Goal: Transaction & Acquisition: Download file/media

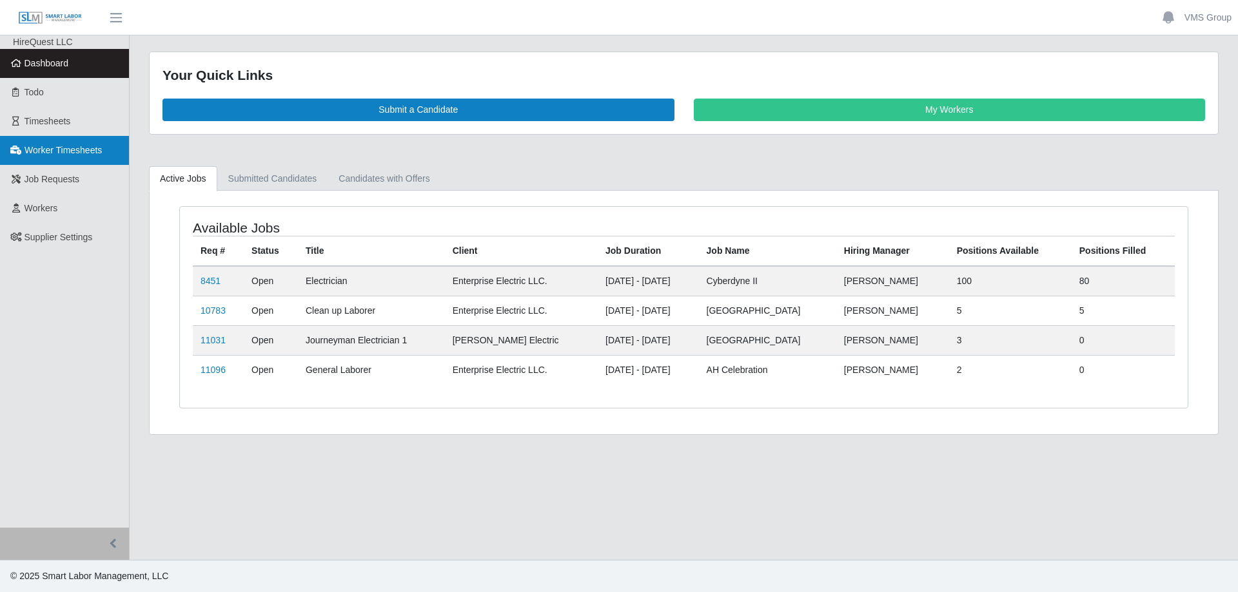
click at [79, 143] on link "Worker Timesheets" at bounding box center [64, 150] width 129 height 29
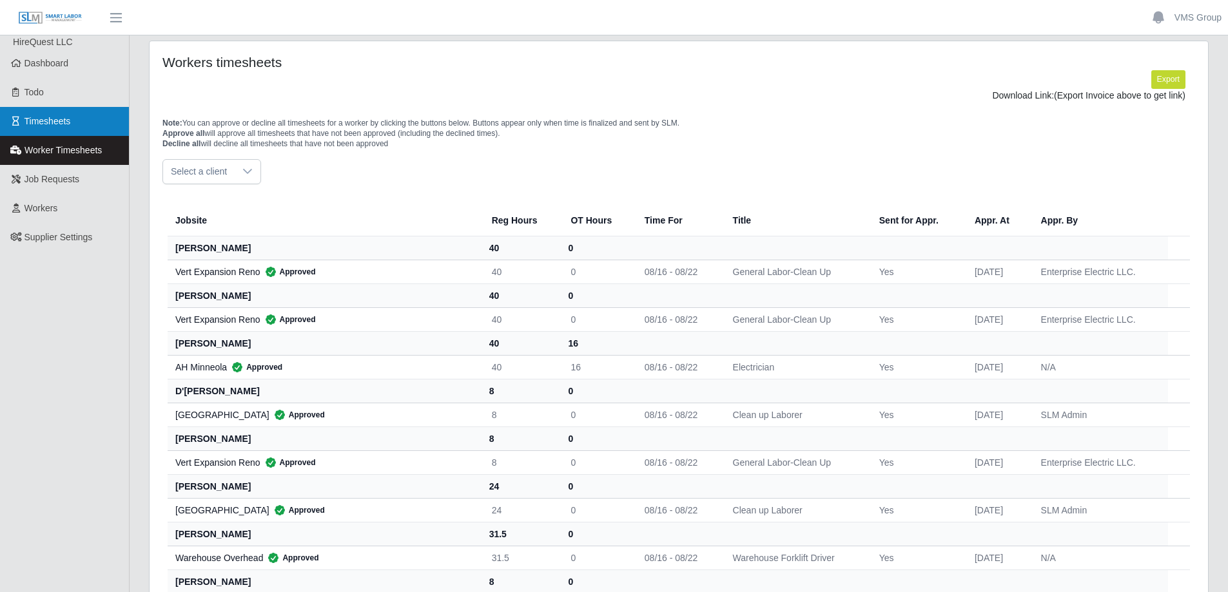
click at [85, 126] on link "Timesheets" at bounding box center [64, 121] width 129 height 29
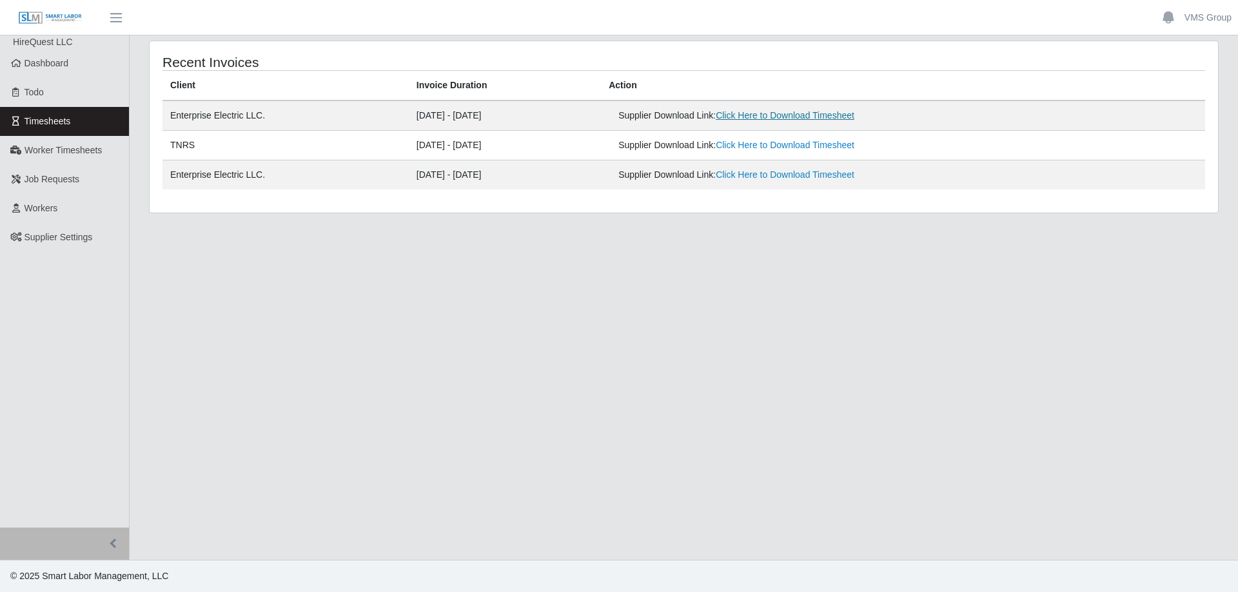
drag, startPoint x: 732, startPoint y: 117, endPoint x: 763, endPoint y: 117, distance: 31.6
click at [732, 117] on div "Supplier Download Link: Click Here to Download Timesheet" at bounding box center [804, 116] width 373 height 14
click at [763, 117] on link "Click Here to Download Timesheet" at bounding box center [785, 115] width 139 height 10
